Goal: Task Accomplishment & Management: Manage account settings

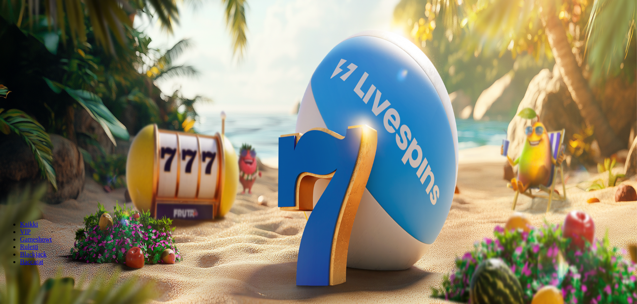
click at [47, 33] on span "Kirjaudu" at bounding box center [57, 30] width 20 height 6
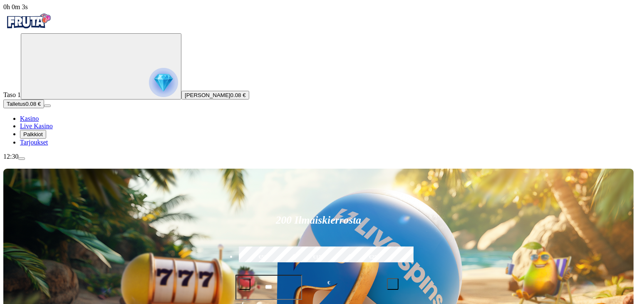
click at [43, 137] on span "Palkkiot" at bounding box center [33, 134] width 20 height 6
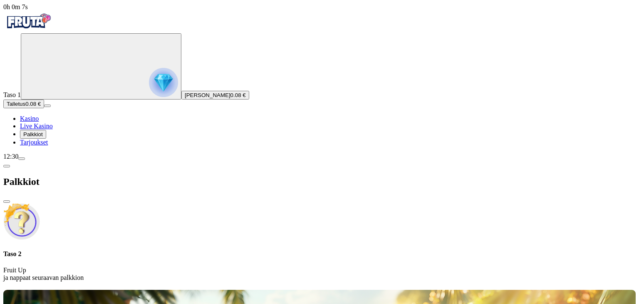
click at [149, 97] on img "Primary" at bounding box center [163, 82] width 29 height 29
click at [48, 146] on span "Tarjoukset" at bounding box center [34, 142] width 28 height 7
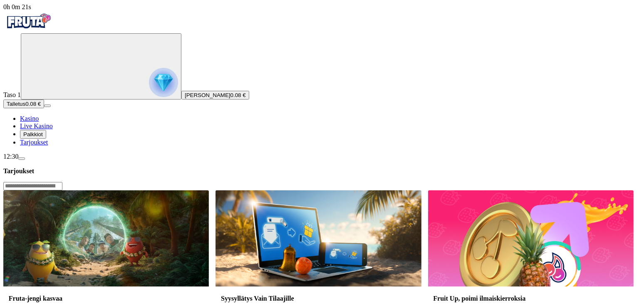
click at [53, 28] on img "Primary" at bounding box center [28, 21] width 50 height 21
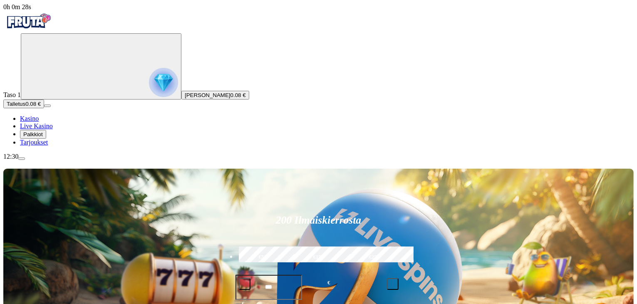
click at [289, 245] on label "€50" at bounding box center [263, 257] width 52 height 24
click at [245, 284] on span "minus icon" at bounding box center [245, 284] width 0 height 0
type input "**"
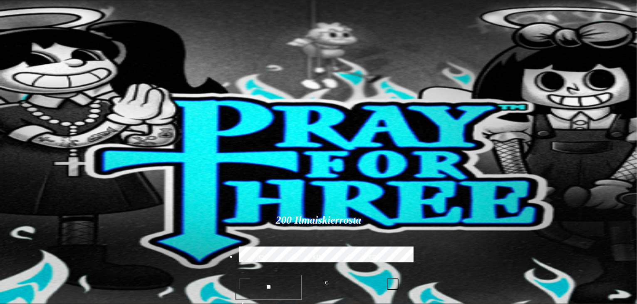
click at [22, 159] on span "menu icon" at bounding box center [22, 159] width 0 height 0
